Goal: Use online tool/utility: Utilize a website feature to perform a specific function

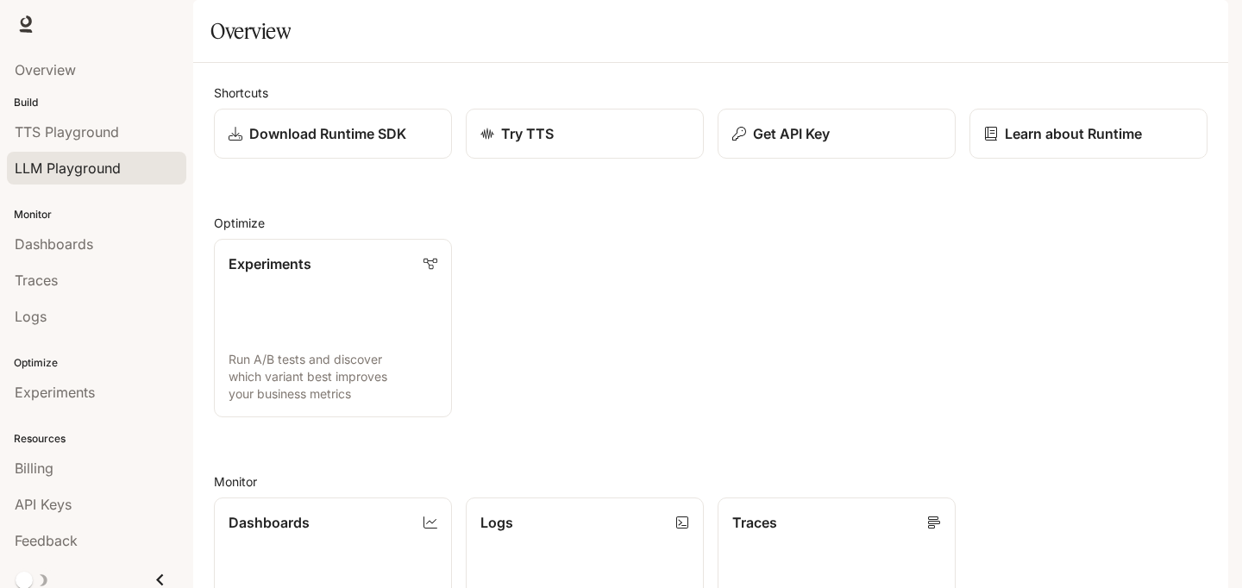
click at [90, 166] on span "LLM Playground" at bounding box center [68, 168] width 106 height 21
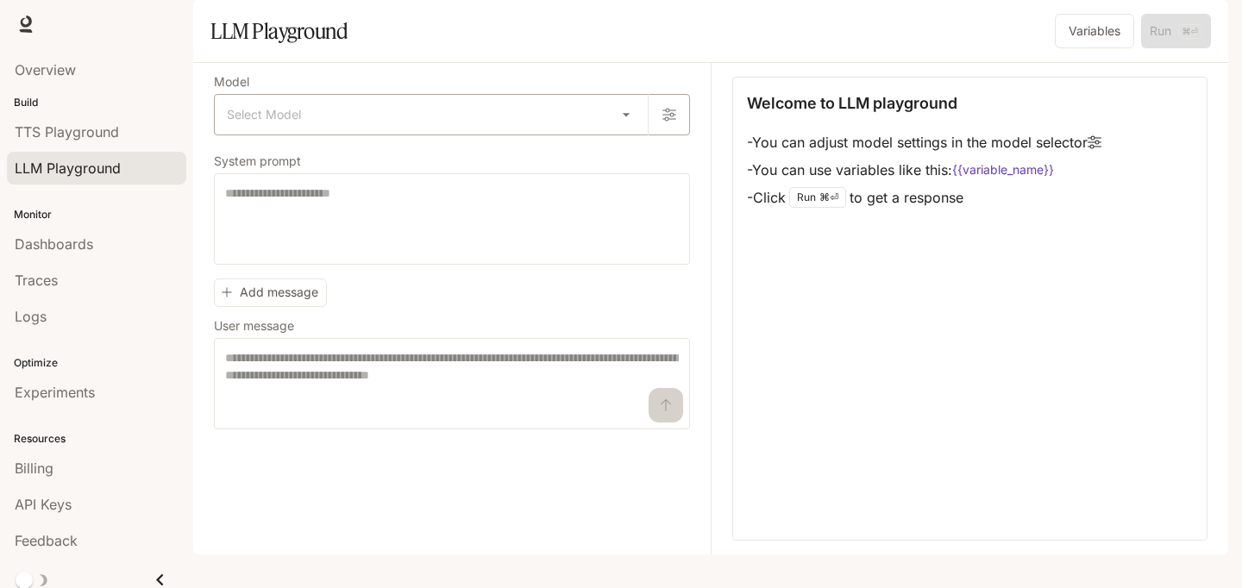
click at [410, 158] on body "Skip to main content Runtime Runtime Documentation Documentation Portal Overvie…" at bounding box center [621, 294] width 1242 height 588
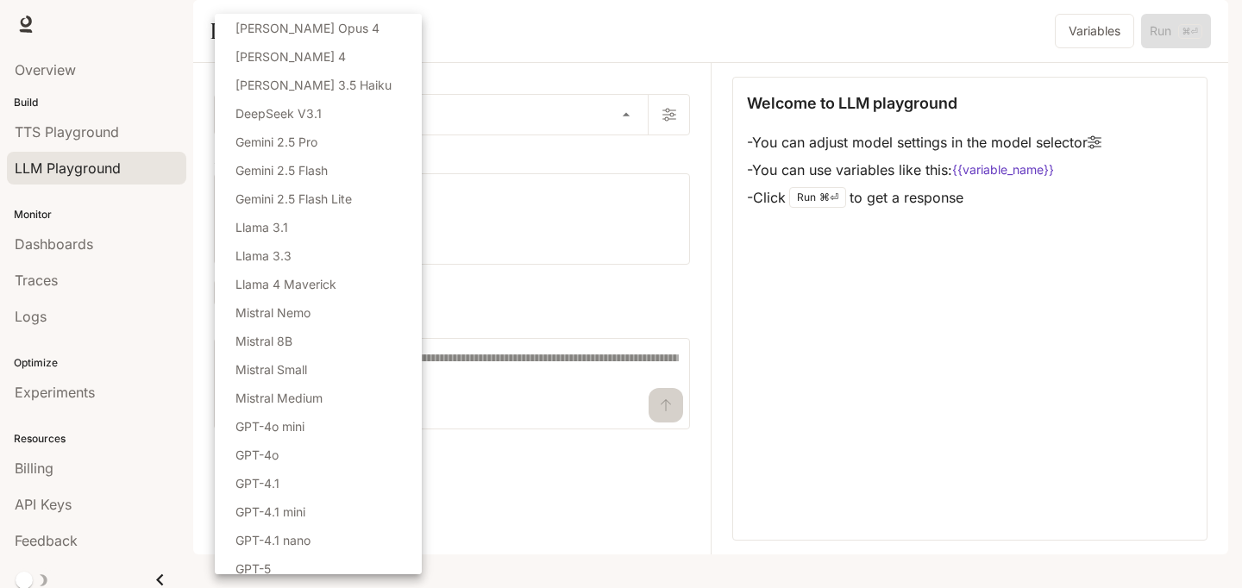
click at [851, 385] on div at bounding box center [621, 294] width 1242 height 588
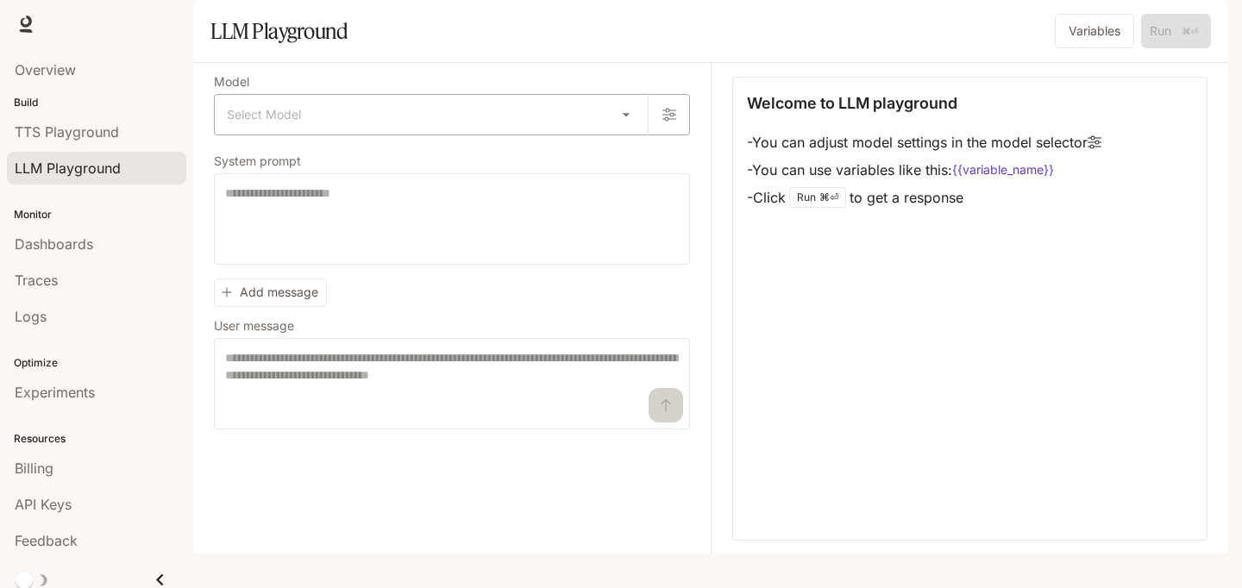
click at [456, 154] on body "Skip to main content Runtime Runtime Documentation Documentation Portal Overvie…" at bounding box center [621, 294] width 1242 height 588
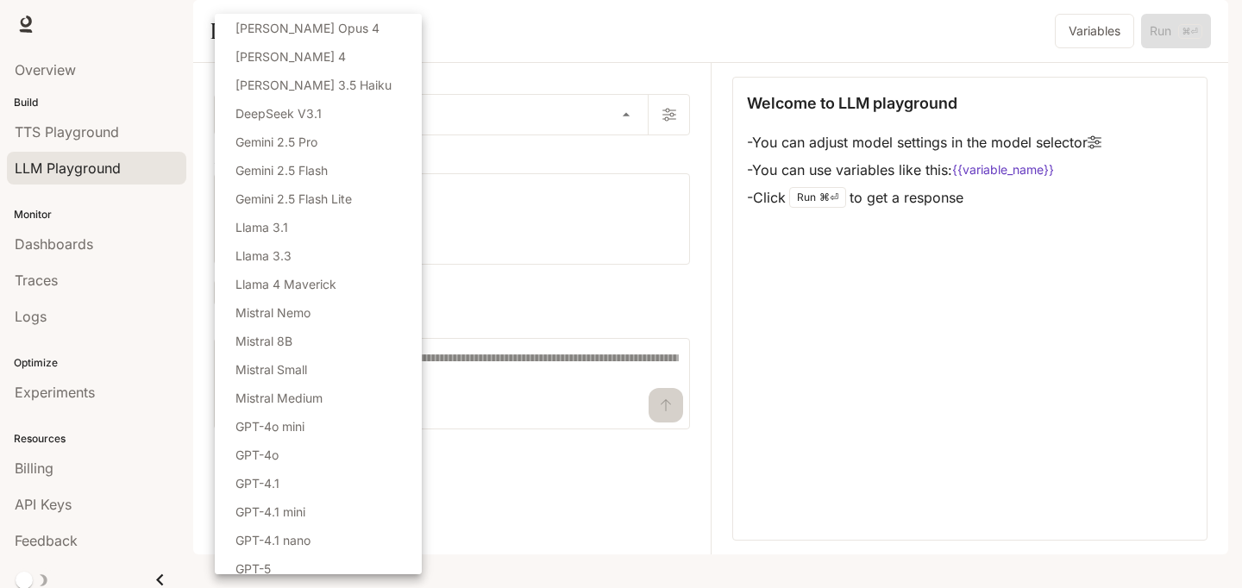
click at [330, 141] on li "Gemini 2.5 Pro" at bounding box center [318, 142] width 207 height 28
type input "**********"
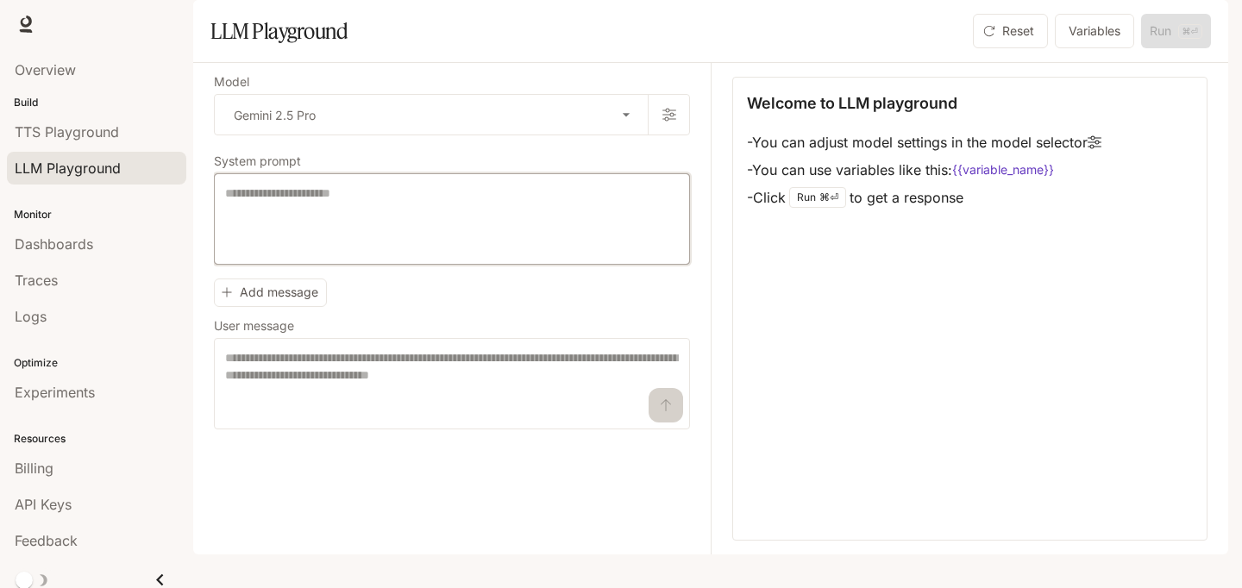
click at [361, 254] on textarea at bounding box center [452, 219] width 454 height 69
click at [405, 394] on textarea at bounding box center [452, 383] width 454 height 69
click at [308, 307] on button "Add message" at bounding box center [270, 293] width 113 height 28
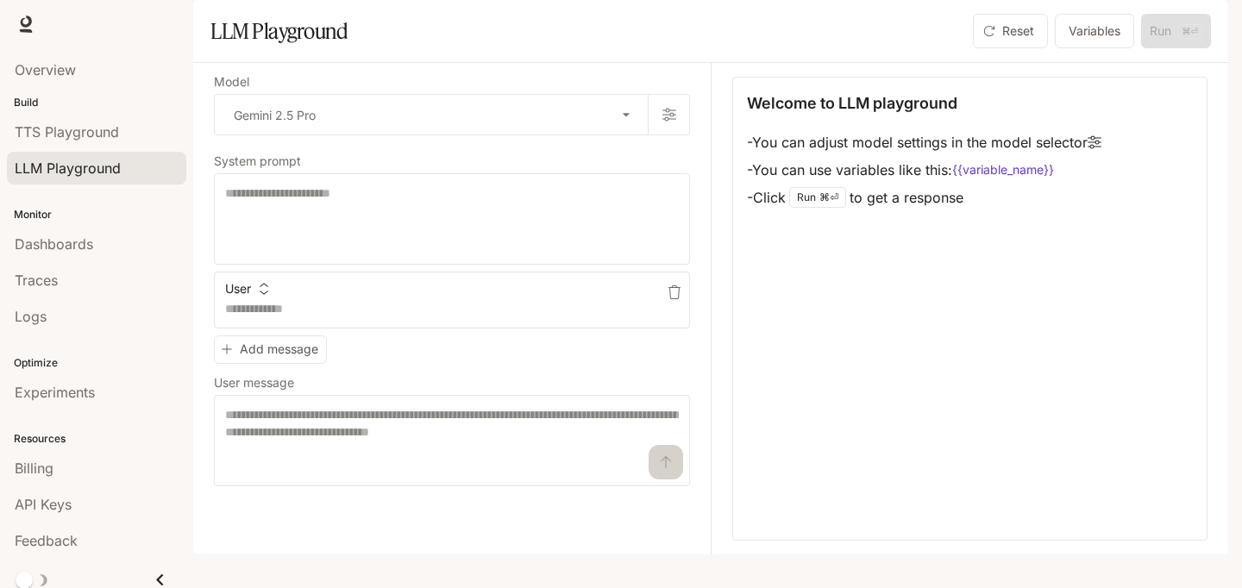
click at [254, 303] on button "User" at bounding box center [247, 289] width 52 height 28
click at [405, 405] on div at bounding box center [621, 294] width 1242 height 588
click at [684, 306] on button "button" at bounding box center [675, 293] width 28 height 28
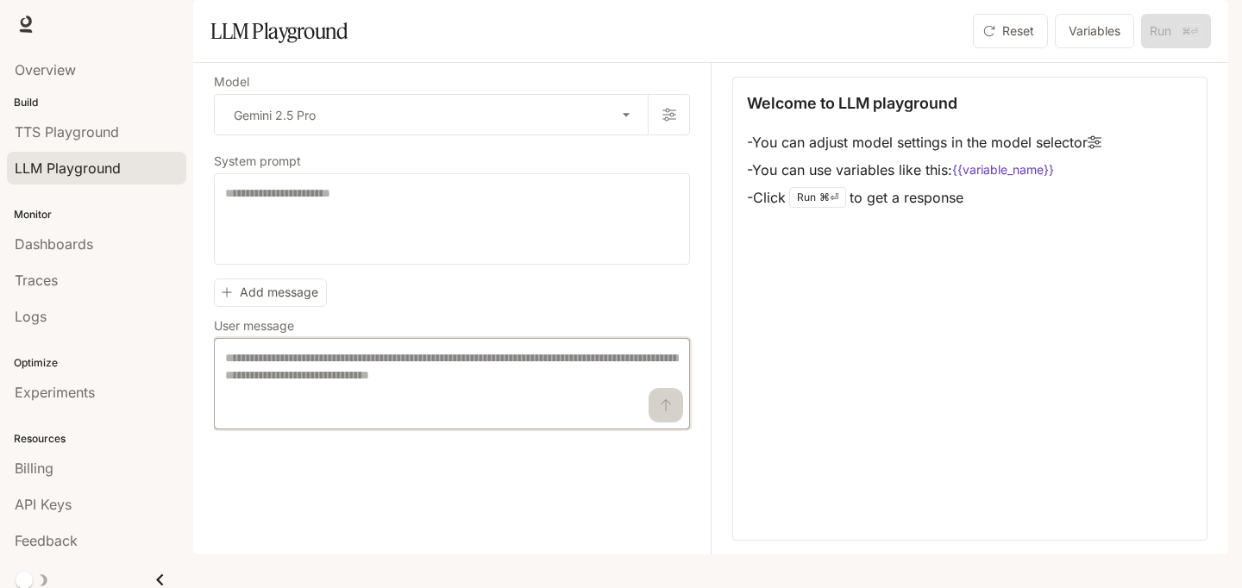
click at [389, 405] on textarea at bounding box center [452, 383] width 454 height 69
